Goal: Browse casually

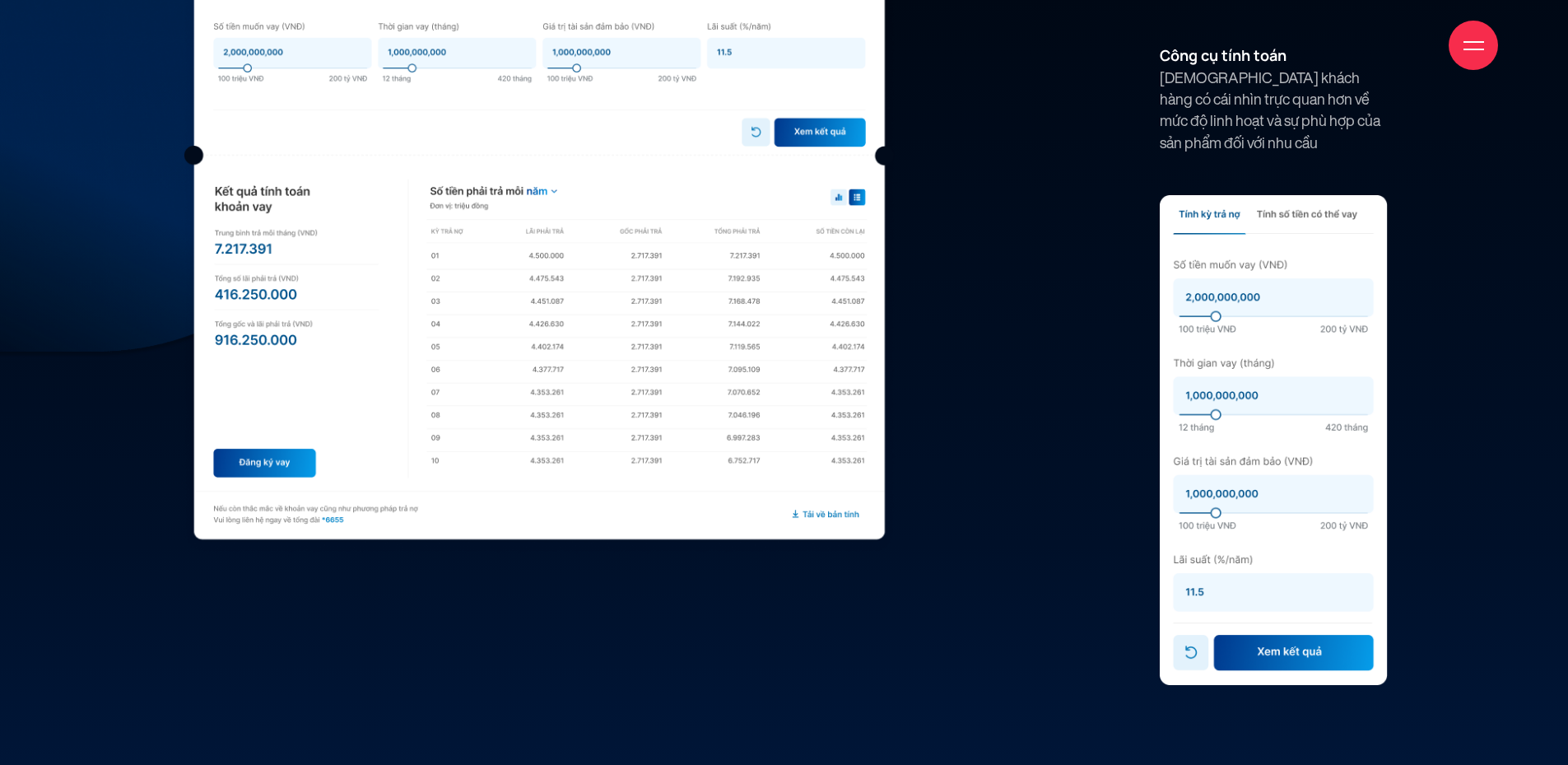
scroll to position [12478, 0]
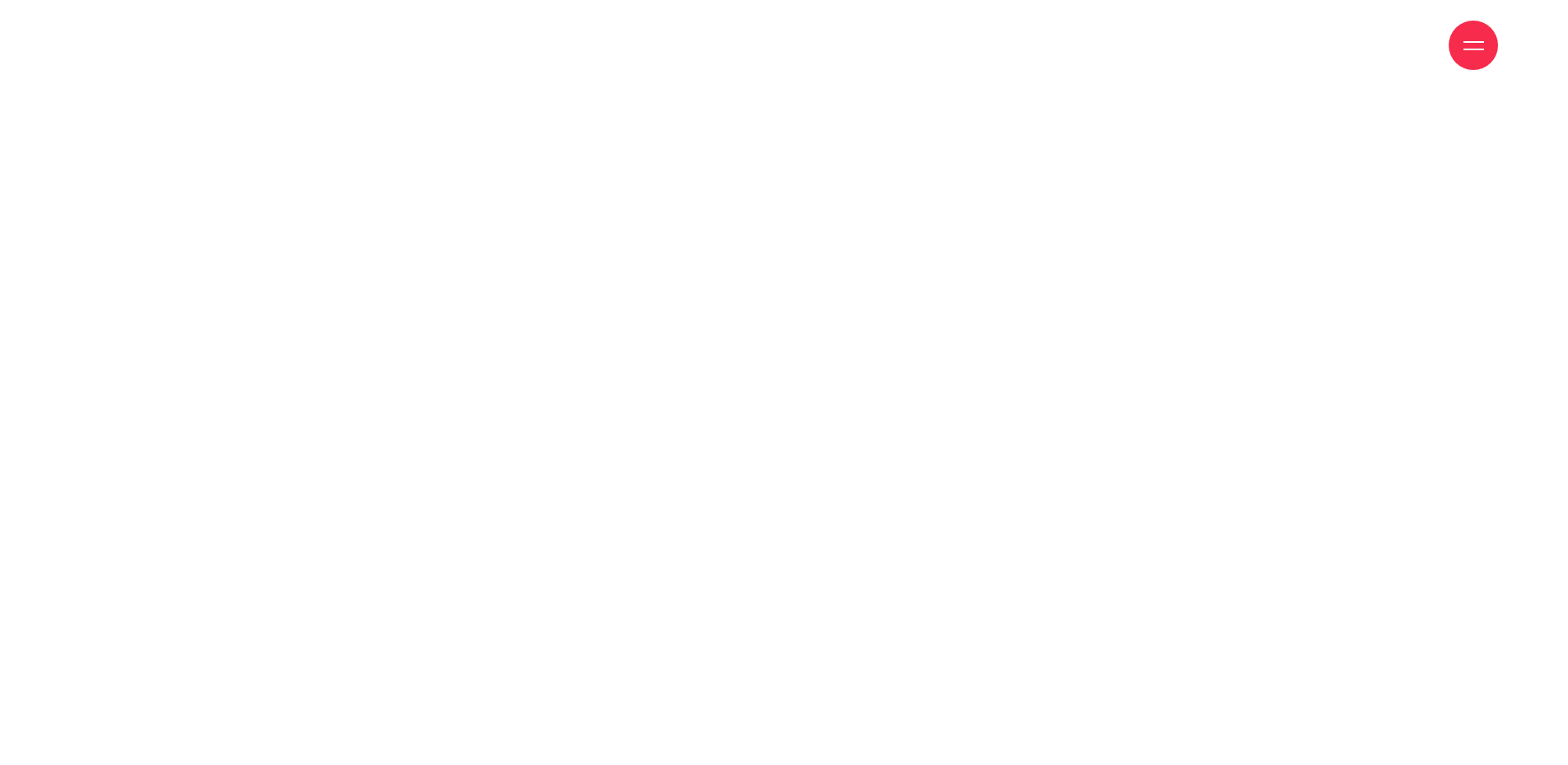
scroll to position [5494, 0]
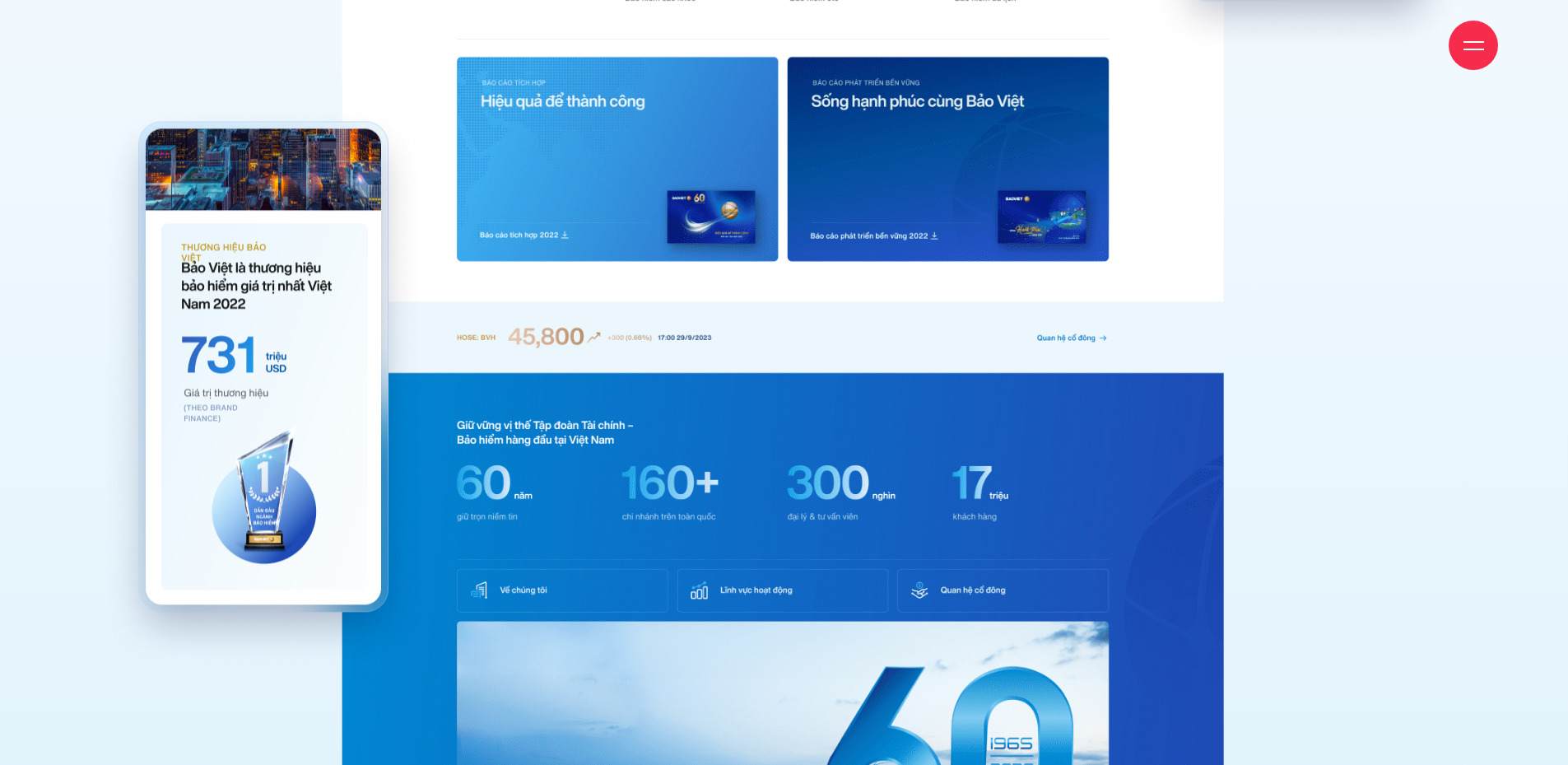
scroll to position [7400, 0]
